Goal: Check status: Check status

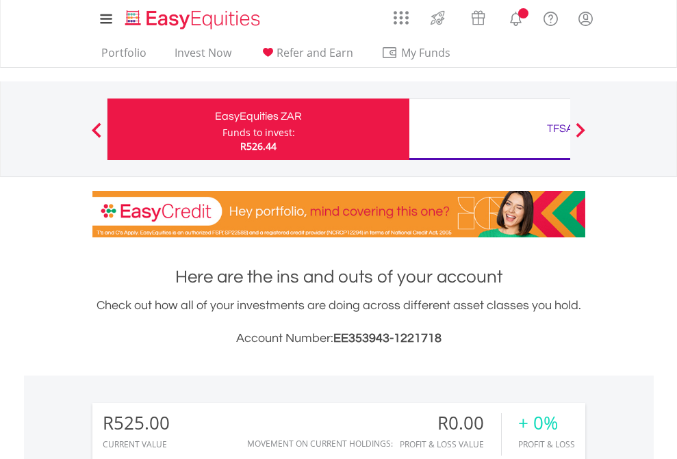
scroll to position [131, 215]
click at [222, 129] on div "Funds to invest:" at bounding box center [258, 133] width 73 height 14
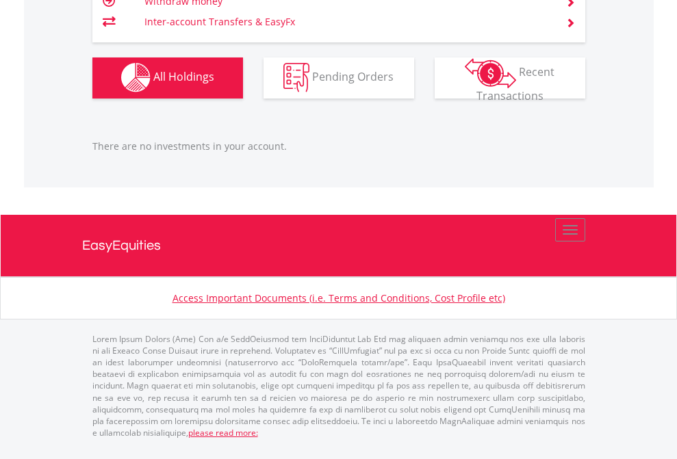
scroll to position [99, 0]
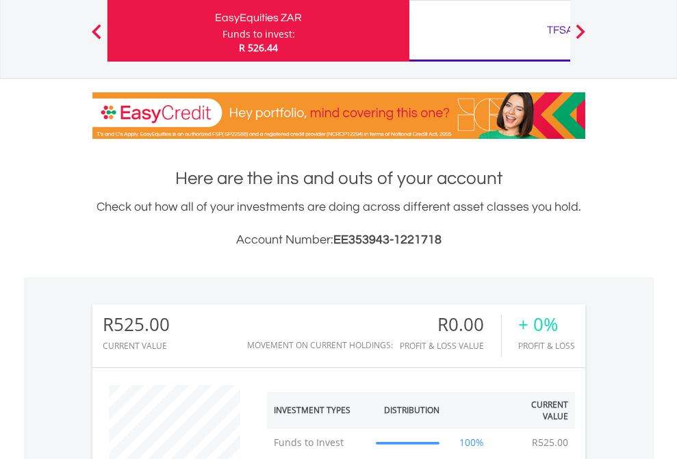
click at [489, 31] on div "TFSA" at bounding box center [559, 30] width 285 height 19
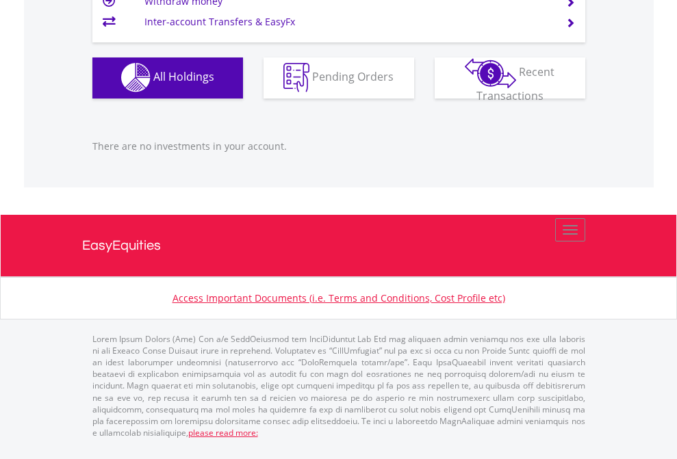
scroll to position [131, 215]
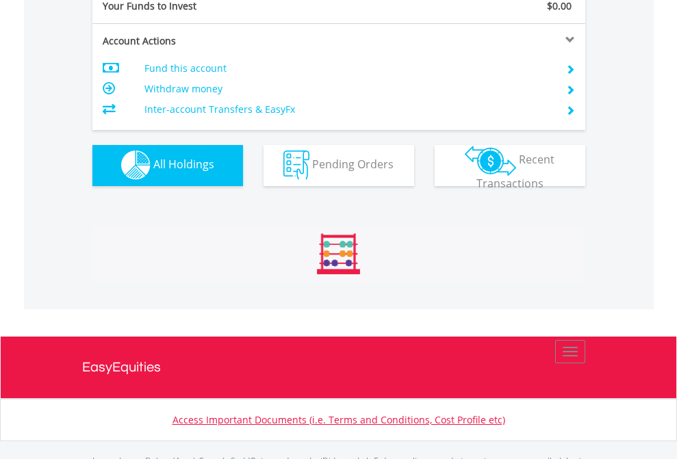
scroll to position [1354, 0]
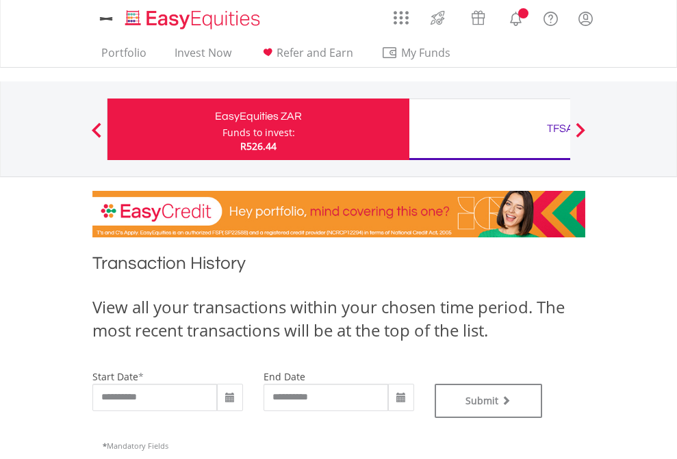
type input "**********"
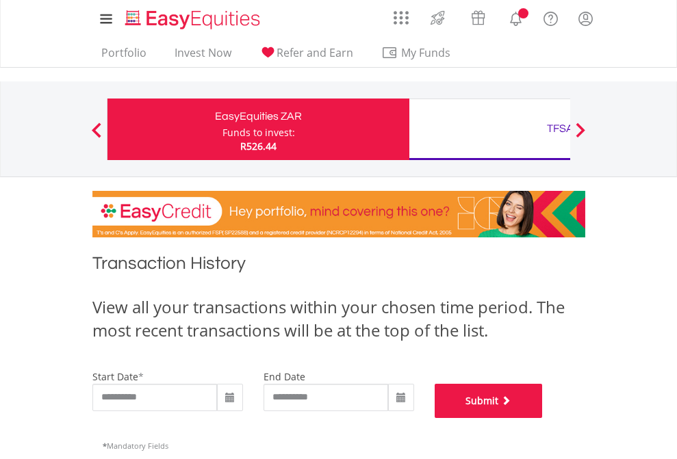
click at [542, 418] on button "Submit" at bounding box center [488, 401] width 108 height 34
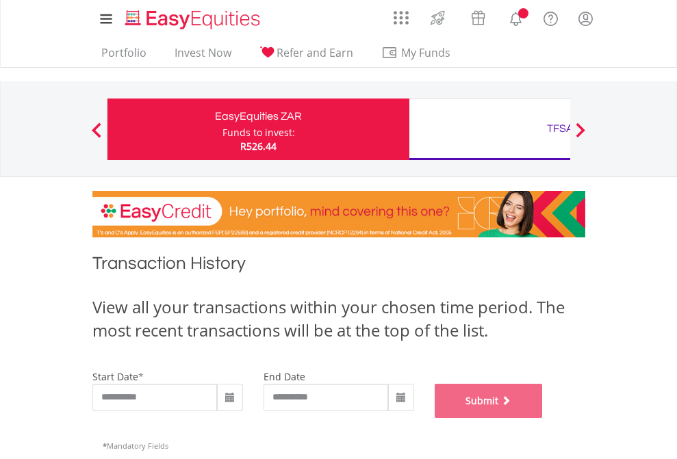
scroll to position [555, 0]
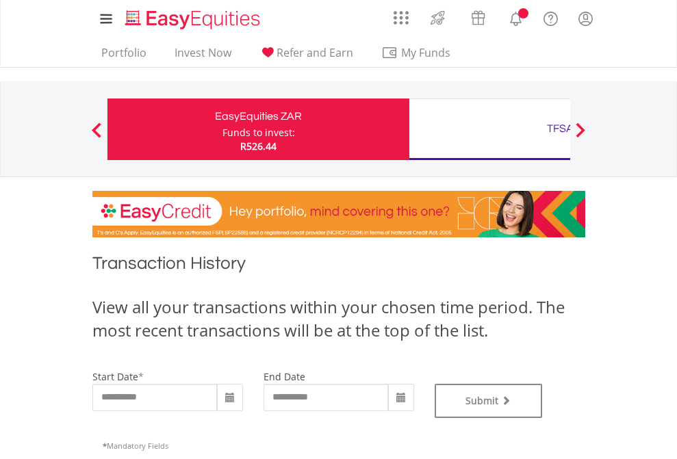
click at [489, 129] on div "TFSA" at bounding box center [559, 128] width 285 height 19
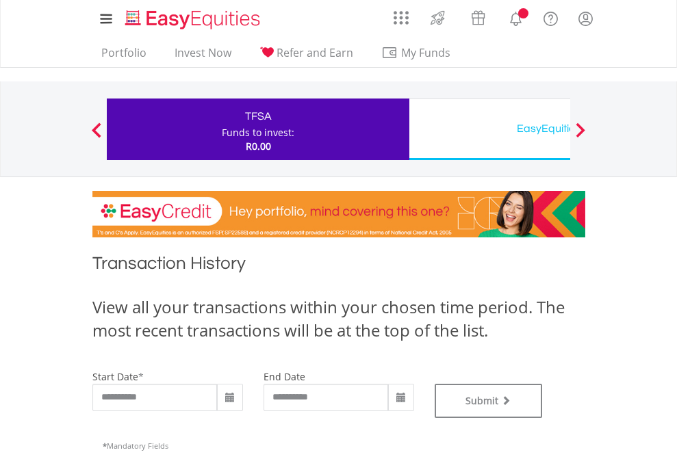
type input "**********"
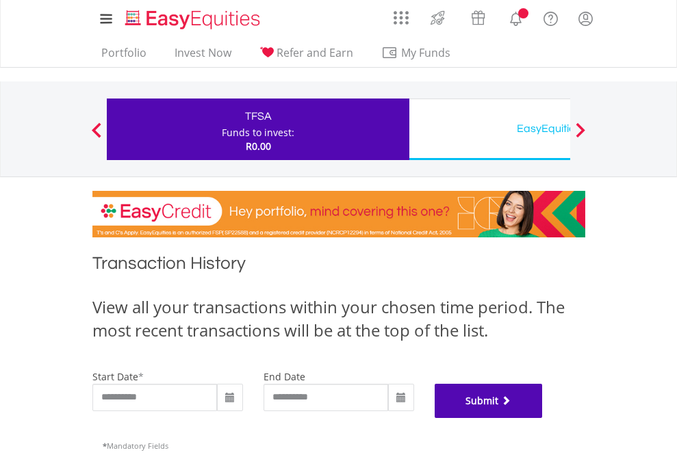
click at [542, 418] on button "Submit" at bounding box center [488, 401] width 108 height 34
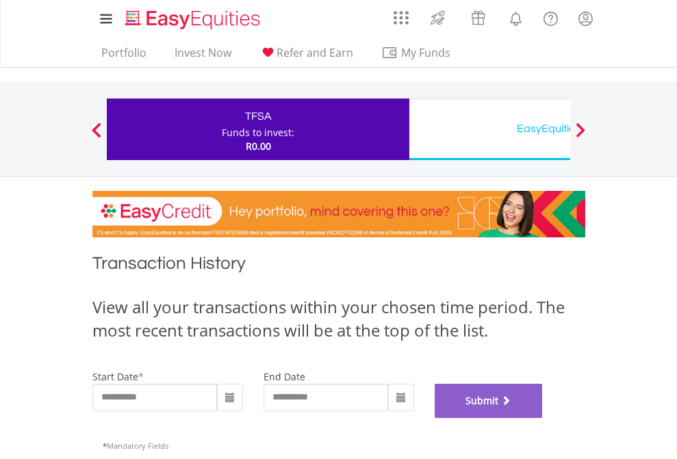
scroll to position [555, 0]
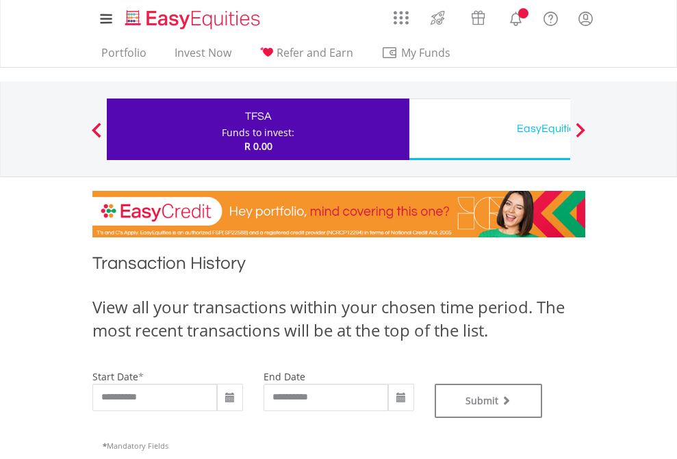
click at [489, 129] on div "EasyEquities USD" at bounding box center [559, 128] width 285 height 19
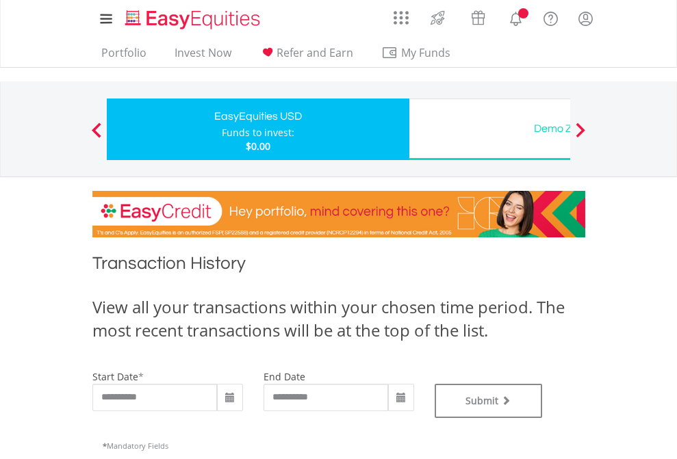
type input "**********"
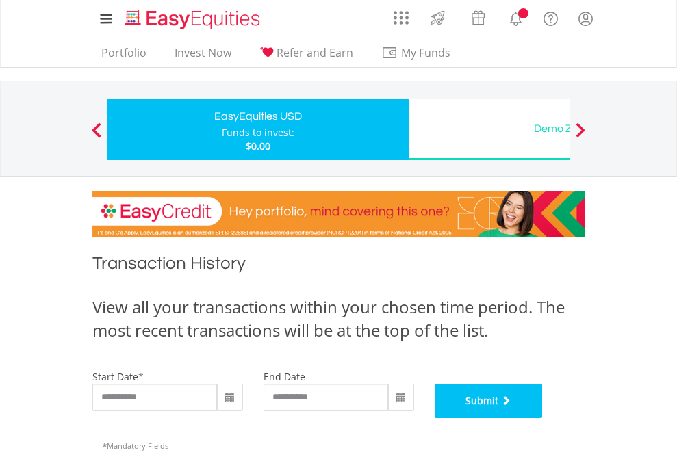
click at [542, 418] on button "Submit" at bounding box center [488, 401] width 108 height 34
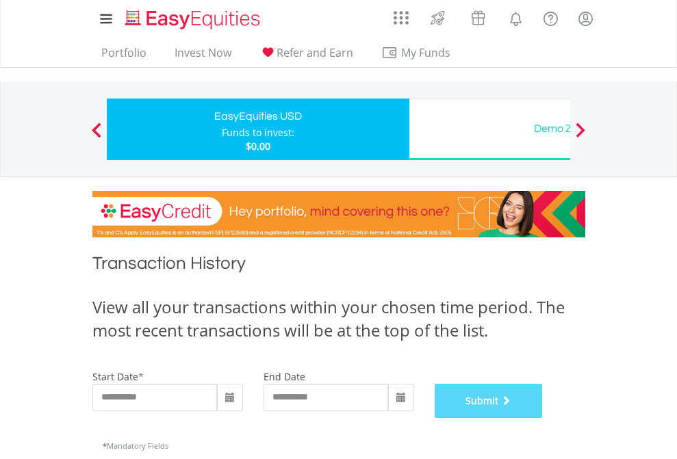
scroll to position [555, 0]
